Goal: Task Accomplishment & Management: Complete application form

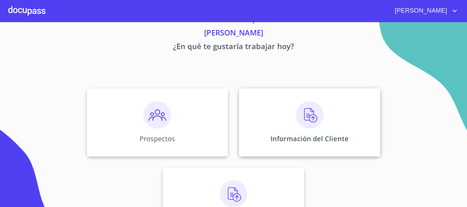
scroll to position [34, 0]
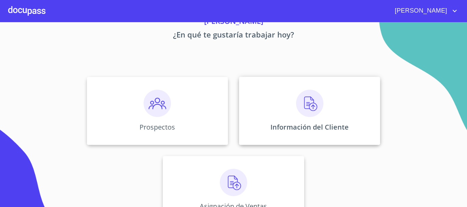
click at [296, 111] on img at bounding box center [309, 103] width 27 height 27
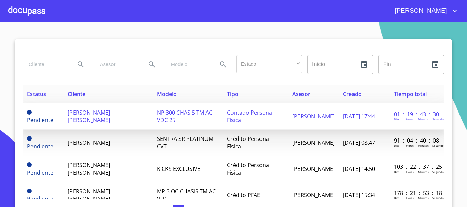
click at [161, 117] on td "NP 300 CHASIS TM AC VDC 25" at bounding box center [188, 117] width 70 height 26
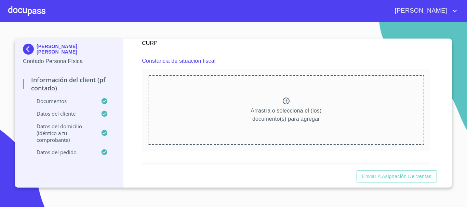
scroll to position [997, 0]
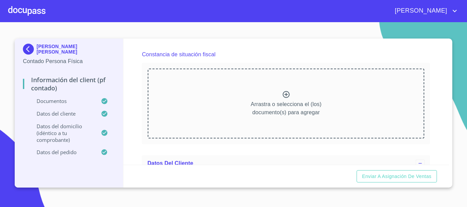
click at [282, 99] on icon at bounding box center [286, 95] width 8 height 8
click at [286, 99] on icon at bounding box center [286, 95] width 8 height 8
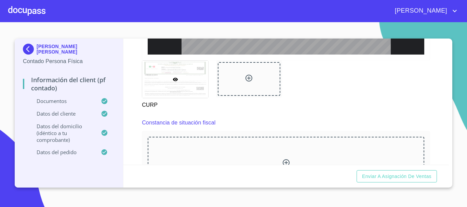
scroll to position [963, 0]
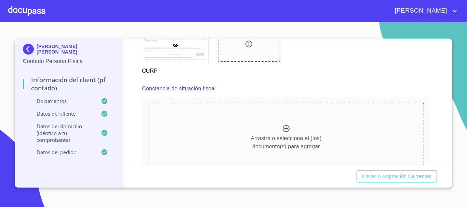
click at [285, 132] on icon at bounding box center [286, 128] width 7 height 7
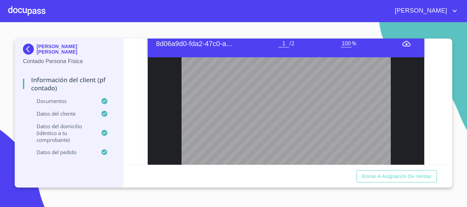
scroll to position [1069, 0]
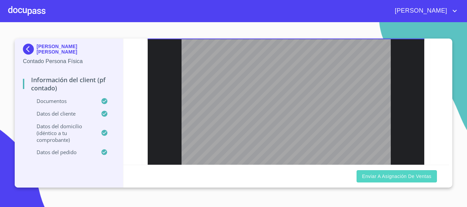
click at [389, 176] on span "Enviar a Asignación de Ventas" at bounding box center [396, 177] width 69 height 9
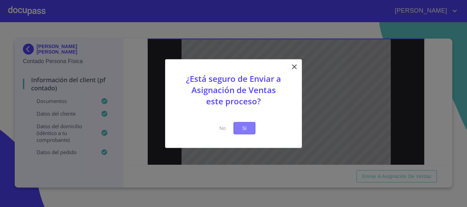
click at [245, 131] on span "Si" at bounding box center [244, 128] width 11 height 9
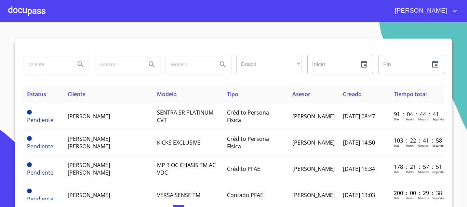
click at [26, 17] on div at bounding box center [26, 11] width 37 height 22
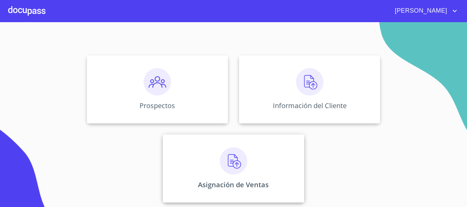
scroll to position [57, 0]
click at [232, 169] on img at bounding box center [233, 160] width 27 height 27
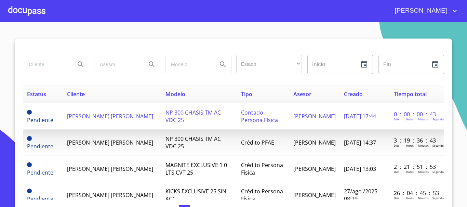
click at [199, 111] on span "NP 300 CHASIS TM AC VDC 25" at bounding box center [192, 116] width 55 height 15
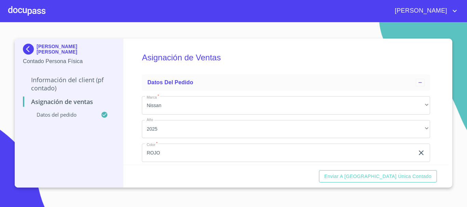
scroll to position [57, 0]
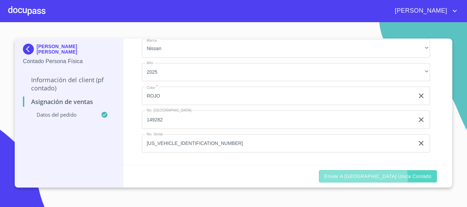
click at [391, 180] on span "Enviar a Ventanilla única contado" at bounding box center [377, 177] width 107 height 9
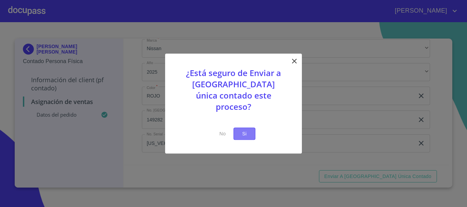
click at [243, 130] on span "Si" at bounding box center [244, 134] width 11 height 9
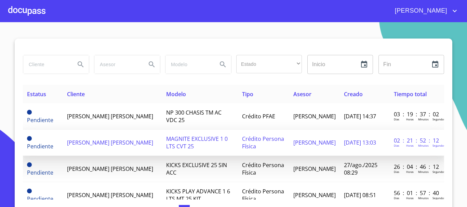
scroll to position [34, 0]
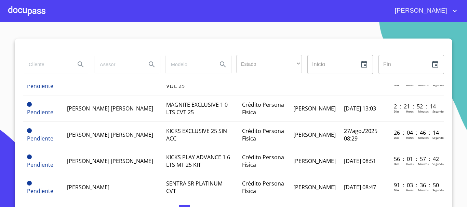
click at [16, 8] on div at bounding box center [26, 11] width 37 height 22
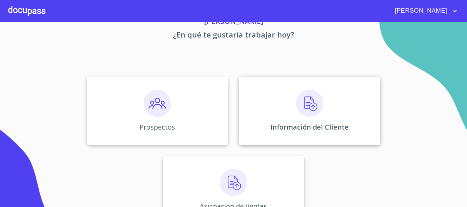
scroll to position [57, 0]
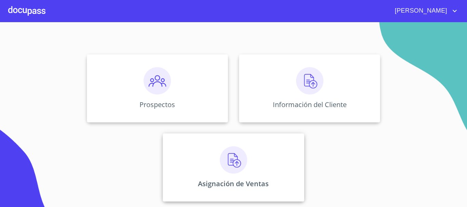
click at [228, 169] on img at bounding box center [233, 160] width 27 height 27
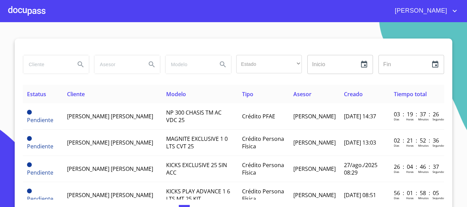
scroll to position [34, 0]
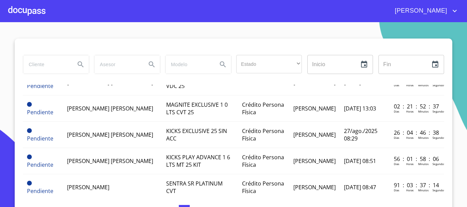
click at [451, 13] on icon "account of current user" at bounding box center [454, 11] width 8 height 8
click at [444, 13] on li "Salir" at bounding box center [447, 14] width 22 height 12
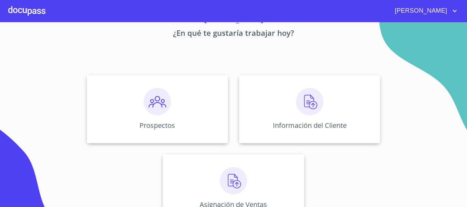
scroll to position [57, 0]
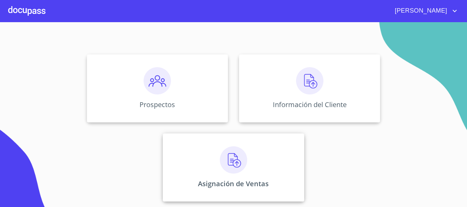
click at [230, 160] on img at bounding box center [233, 160] width 27 height 27
